Goal: Task Accomplishment & Management: Complete application form

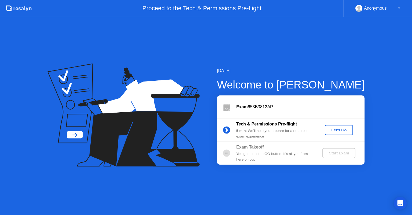
click at [342, 131] on div "Let's Go" at bounding box center [339, 130] width 24 height 4
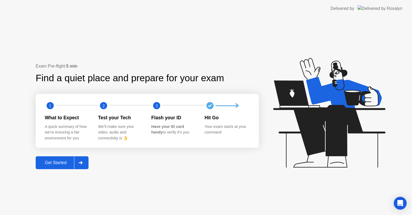
click at [68, 162] on div "Get Started" at bounding box center [55, 162] width 37 height 5
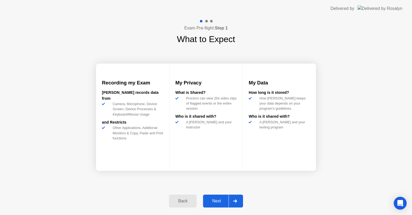
click at [221, 201] on div "Next" at bounding box center [217, 201] width 24 height 5
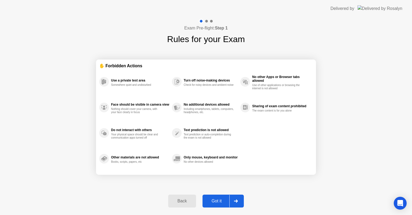
click at [227, 199] on div "Got it" at bounding box center [216, 201] width 25 height 5
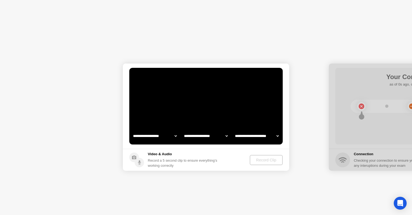
select select "**********"
select select "*******"
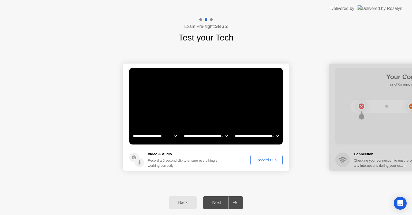
click at [263, 160] on div "Record Clip" at bounding box center [266, 160] width 29 height 4
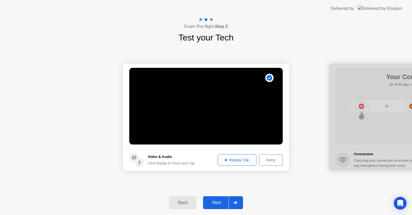
click at [233, 160] on div "Replay Clip" at bounding box center [237, 160] width 35 height 4
click at [239, 162] on div "Replay Clip" at bounding box center [237, 160] width 35 height 4
click at [274, 160] on div "Retry" at bounding box center [271, 160] width 20 height 4
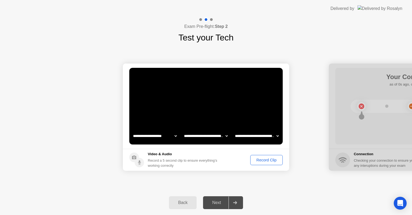
click at [265, 159] on div "Record Clip" at bounding box center [266, 160] width 29 height 4
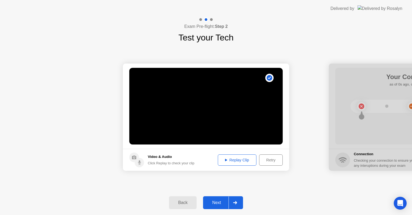
click at [235, 159] on div "Replay Clip" at bounding box center [237, 160] width 35 height 4
click at [269, 160] on div "Retry" at bounding box center [271, 160] width 20 height 4
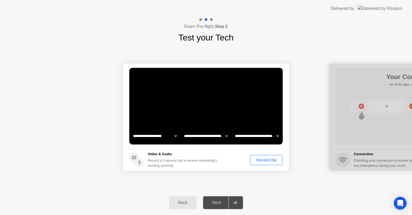
click at [269, 159] on div "Record Clip" at bounding box center [266, 160] width 29 height 4
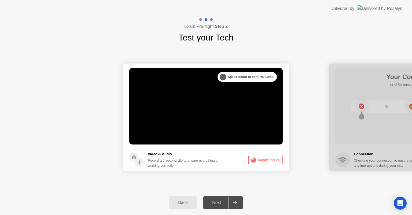
click at [269, 158] on button "Recording 1s" at bounding box center [265, 160] width 34 height 10
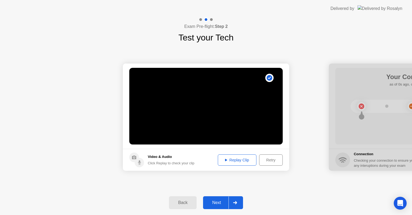
click at [239, 160] on div "Replay Clip" at bounding box center [237, 160] width 35 height 4
click at [267, 159] on div "Retry" at bounding box center [271, 160] width 20 height 4
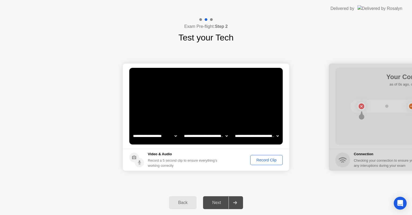
click at [271, 161] on div "Record Clip" at bounding box center [266, 160] width 29 height 4
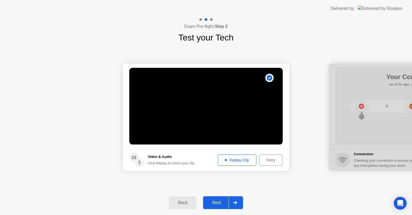
click at [238, 160] on div "Replay Clip" at bounding box center [237, 160] width 35 height 4
click at [269, 161] on div "Retry" at bounding box center [271, 160] width 20 height 4
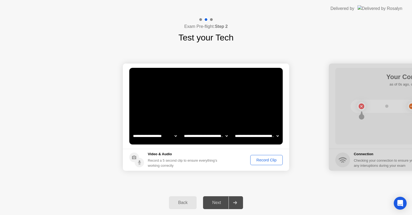
click at [258, 160] on div "Record Clip" at bounding box center [266, 160] width 29 height 4
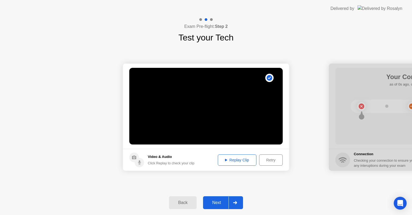
click at [228, 161] on div "Replay Clip" at bounding box center [237, 160] width 35 height 4
click at [238, 204] on div at bounding box center [235, 203] width 13 height 12
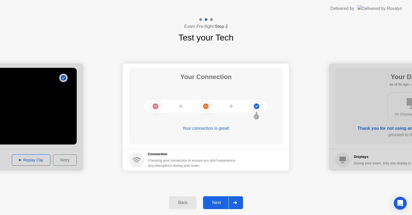
click at [232, 203] on div at bounding box center [235, 203] width 13 height 12
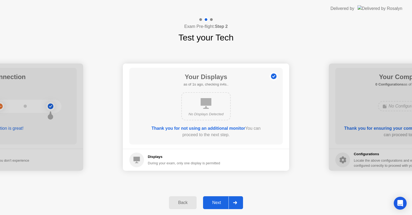
click at [232, 200] on div at bounding box center [235, 203] width 13 height 12
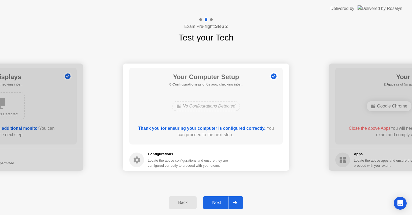
click at [236, 199] on div at bounding box center [235, 203] width 13 height 12
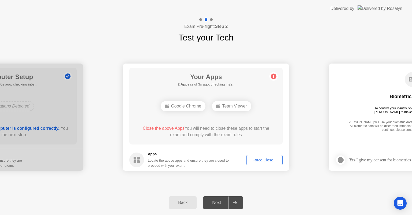
click at [178, 105] on div "Google Chrome" at bounding box center [183, 106] width 45 height 10
click at [179, 105] on div "Google Chrome" at bounding box center [183, 106] width 45 height 10
click at [164, 107] on div "Google Chrome" at bounding box center [183, 106] width 45 height 10
click at [165, 106] on rect at bounding box center [167, 107] width 4 height 4
click at [257, 158] on div "Force Close..." at bounding box center [264, 160] width 33 height 4
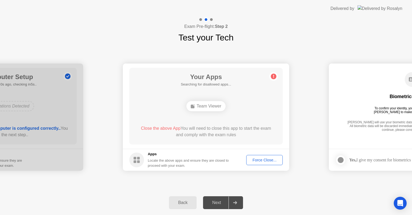
click at [233, 115] on div "Your Apps Searching for disallowed apps... Team Viewer Close the above App You …" at bounding box center [205, 106] width 153 height 77
click at [198, 105] on div "Team Viewer" at bounding box center [205, 106] width 39 height 10
click at [169, 130] on span "Close the above App" at bounding box center [161, 128] width 40 height 5
click at [262, 158] on div "Force Close..." at bounding box center [264, 160] width 33 height 4
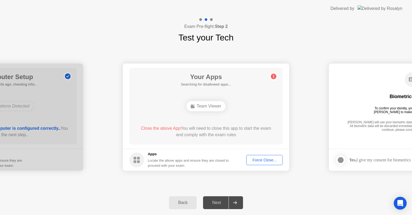
click at [208, 108] on div "Team Viewer" at bounding box center [205, 106] width 39 height 10
click at [174, 158] on div "Locate the above apps and ensure they are closed to proceed with your exam." at bounding box center [188, 163] width 81 height 10
click at [275, 161] on div "Force Close..." at bounding box center [264, 160] width 33 height 4
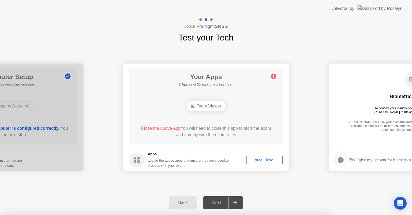
click at [220, 215] on div at bounding box center [206, 215] width 412 height 0
click at [314, 215] on div at bounding box center [206, 215] width 412 height 0
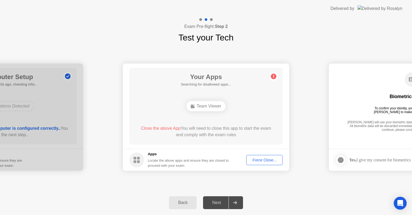
click at [256, 161] on div "Force Close..." at bounding box center [264, 160] width 33 height 4
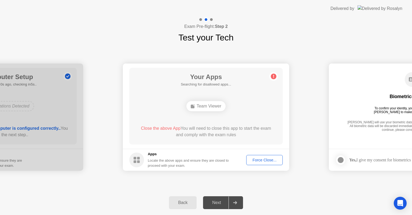
click at [215, 108] on div "Team Viewer" at bounding box center [205, 106] width 39 height 10
click at [211, 107] on div "Team Viewer" at bounding box center [205, 106] width 39 height 10
click at [268, 159] on div "Force Close..." at bounding box center [264, 160] width 33 height 4
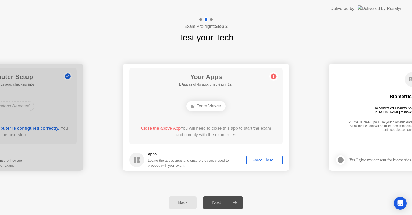
click at [259, 162] on div "Force Close..." at bounding box center [264, 160] width 33 height 4
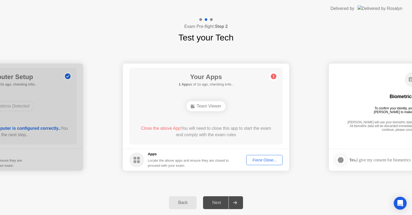
click at [256, 160] on div "Force Close..." at bounding box center [264, 160] width 33 height 4
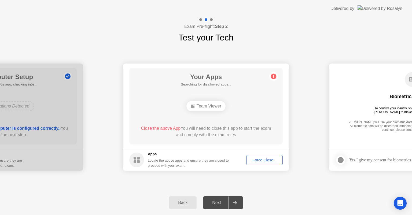
click at [238, 205] on div at bounding box center [235, 203] width 13 height 12
click at [205, 201] on div "Next" at bounding box center [217, 202] width 24 height 5
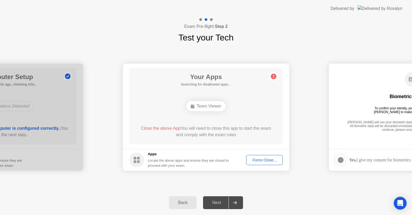
click at [262, 160] on div "Force Close..." at bounding box center [264, 160] width 33 height 4
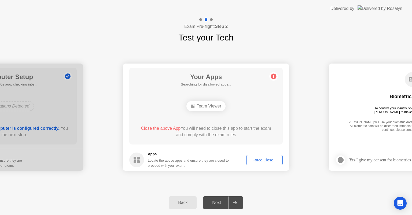
click at [270, 162] on div "Force Close..." at bounding box center [264, 160] width 33 height 4
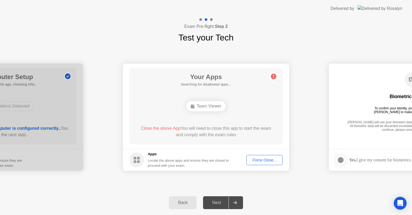
click at [273, 76] on icon at bounding box center [273, 76] width 1 height 3
click at [165, 159] on div "Locate the above apps and ensure they are closed to proceed with your exam." at bounding box center [188, 163] width 81 height 10
click at [269, 161] on div "Force Close..." at bounding box center [264, 160] width 33 height 4
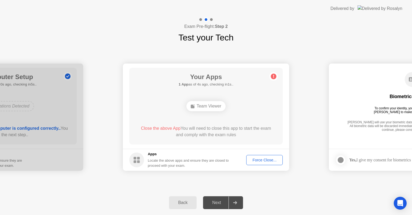
click at [260, 161] on div "Force Close..." at bounding box center [264, 160] width 33 height 4
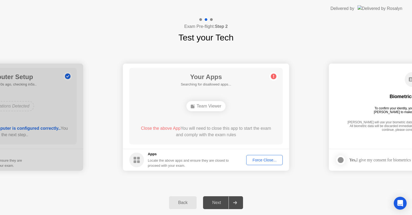
click at [131, 160] on circle at bounding box center [136, 160] width 15 height 15
click at [263, 161] on div "Force Close..." at bounding box center [264, 160] width 33 height 4
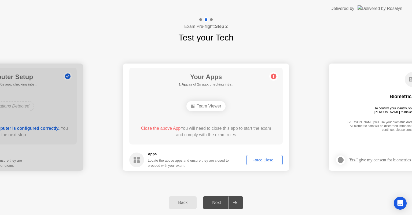
click at [263, 158] on div "Force Close..." at bounding box center [264, 160] width 33 height 4
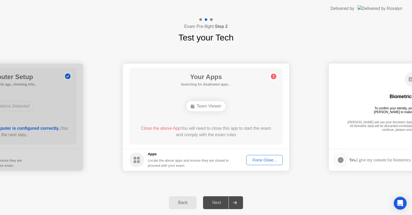
click at [209, 110] on div "Team Viewer" at bounding box center [205, 106] width 39 height 10
click at [210, 107] on div "Team Viewer" at bounding box center [205, 106] width 39 height 10
click at [210, 106] on div "Team Viewer" at bounding box center [205, 106] width 39 height 10
click at [271, 163] on button "Force Close..." at bounding box center [264, 160] width 36 height 10
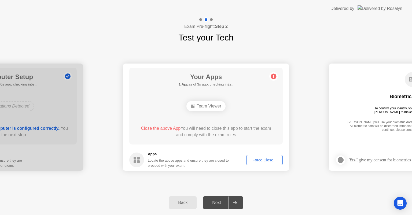
click at [272, 161] on div "Force Close..." at bounding box center [264, 160] width 33 height 4
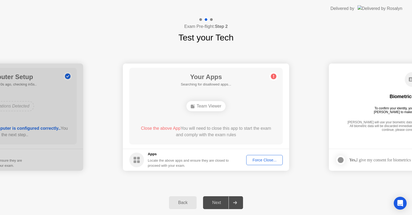
click at [180, 203] on div "Back" at bounding box center [183, 202] width 24 height 5
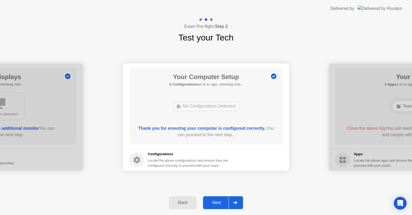
click at [237, 202] on icon at bounding box center [235, 202] width 4 height 3
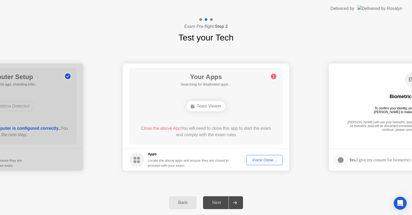
click at [240, 205] on div at bounding box center [235, 203] width 13 height 12
click at [237, 202] on icon at bounding box center [235, 202] width 4 height 3
click at [219, 202] on div "Next" at bounding box center [217, 202] width 24 height 5
click at [202, 104] on div "Team Viewer" at bounding box center [205, 106] width 39 height 10
click at [192, 106] on rect at bounding box center [193, 107] width 4 height 4
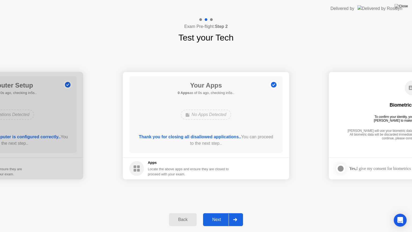
click at [265, 166] on footer "Apps Locate the above apps and ensure they are closed to proceed with your exam." at bounding box center [206, 168] width 166 height 22
click at [233, 215] on div at bounding box center [235, 219] width 13 height 12
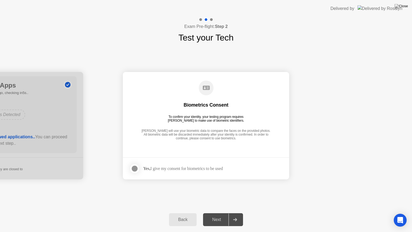
click at [136, 169] on div at bounding box center [134, 168] width 6 height 6
click at [234, 215] on icon at bounding box center [235, 219] width 4 height 3
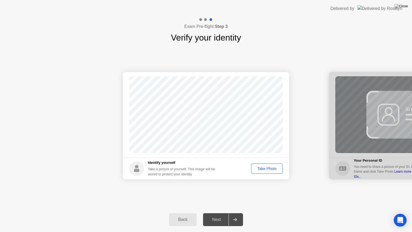
click at [266, 169] on div "Take Photo" at bounding box center [267, 168] width 28 height 4
click at [275, 169] on div "Retake" at bounding box center [270, 168] width 21 height 4
click at [275, 168] on div "Take Photo" at bounding box center [267, 168] width 28 height 4
click at [275, 168] on div "Retake" at bounding box center [270, 168] width 21 height 4
click at [275, 166] on div "Take Photo" at bounding box center [267, 168] width 28 height 4
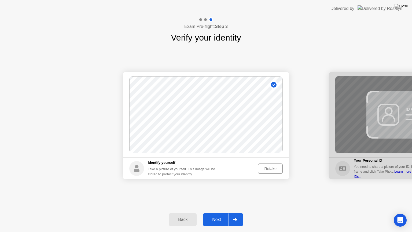
click at [275, 166] on div "Retake" at bounding box center [270, 168] width 21 height 4
click at [275, 166] on div "Take Photo" at bounding box center [267, 168] width 28 height 4
click at [275, 166] on div "Retake" at bounding box center [270, 168] width 21 height 4
click at [275, 166] on div "Take Photo" at bounding box center [267, 168] width 28 height 4
click at [237, 215] on div at bounding box center [235, 219] width 13 height 12
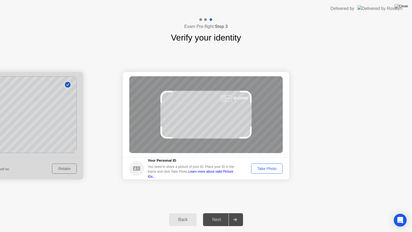
click at [212, 174] on link "Learn more about valid Picture IDs.." at bounding box center [191, 174] width 86 height 9
click at [265, 167] on div "Take Photo" at bounding box center [267, 168] width 28 height 4
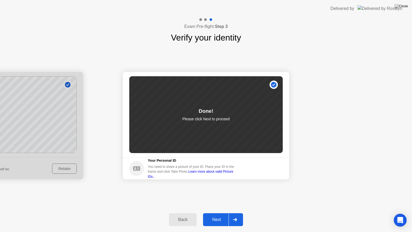
click at [205, 113] on div "Done!" at bounding box center [206, 111] width 14 height 8
click at [239, 215] on div at bounding box center [235, 219] width 13 height 12
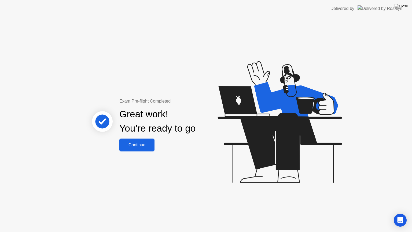
click at [143, 142] on div "Continue" at bounding box center [137, 144] width 32 height 5
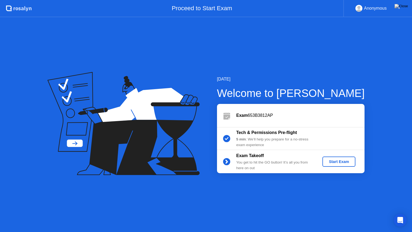
click at [339, 164] on div "Start Exam" at bounding box center [339, 161] width 29 height 4
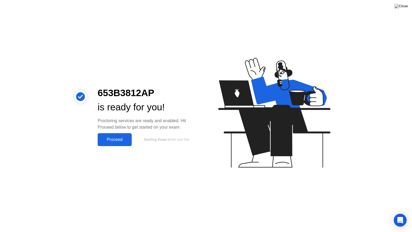
click at [110, 136] on button "Proceed" at bounding box center [115, 139] width 34 height 13
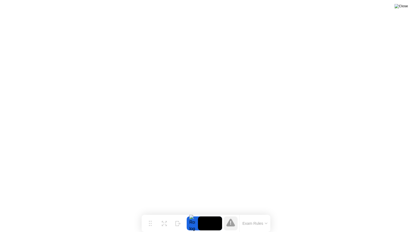
click at [405, 6] on img at bounding box center [401, 6] width 13 height 4
